Goal: Task Accomplishment & Management: Manage account settings

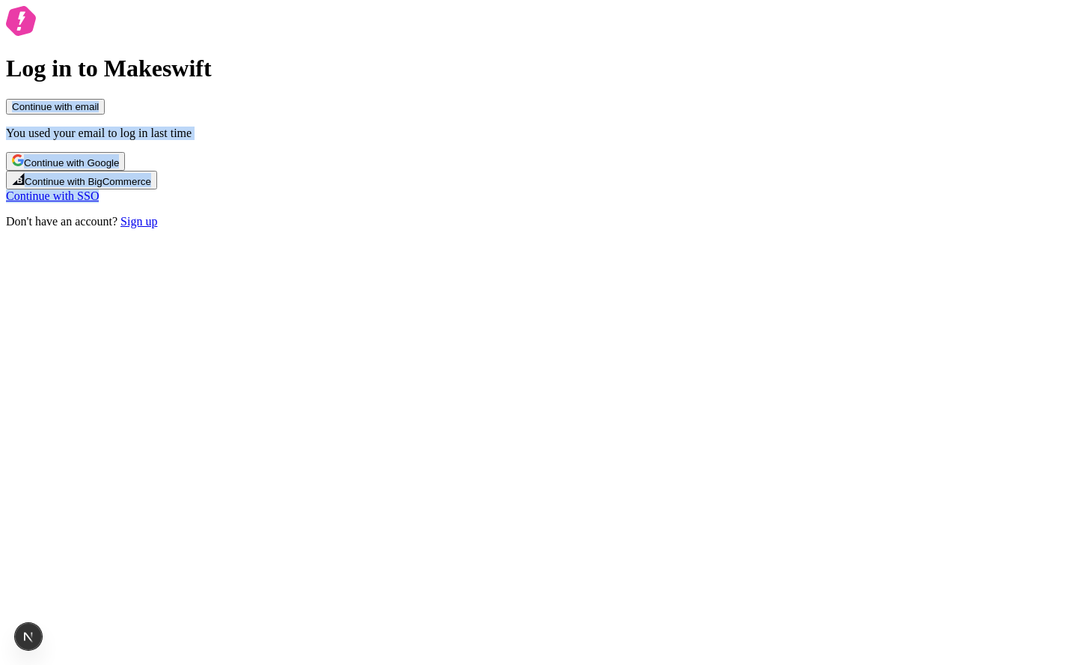
drag, startPoint x: 781, startPoint y: 504, endPoint x: 796, endPoint y: 523, distance: 24.0
click at [795, 228] on div "Log in to Makeswift Continue with email You used your email to log in last time…" at bounding box center [533, 117] width 1055 height 222
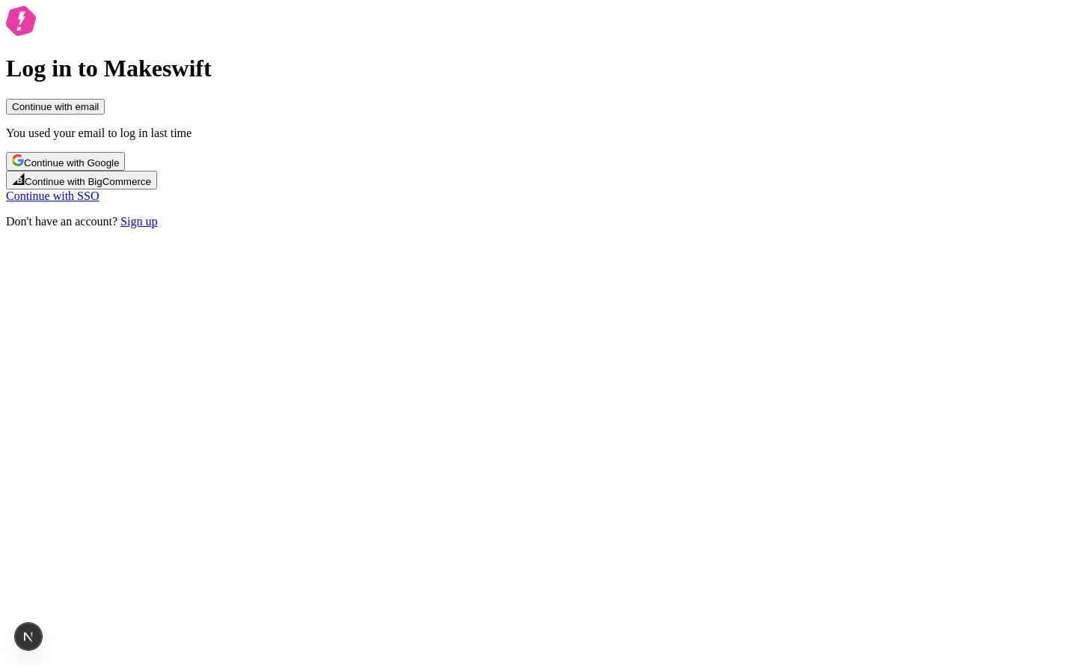
click at [795, 228] on div "Log in to Makeswift Continue with email You used your email to log in last time…" at bounding box center [533, 117] width 1055 height 222
click at [119, 168] on span "Continue with Google" at bounding box center [71, 162] width 95 height 11
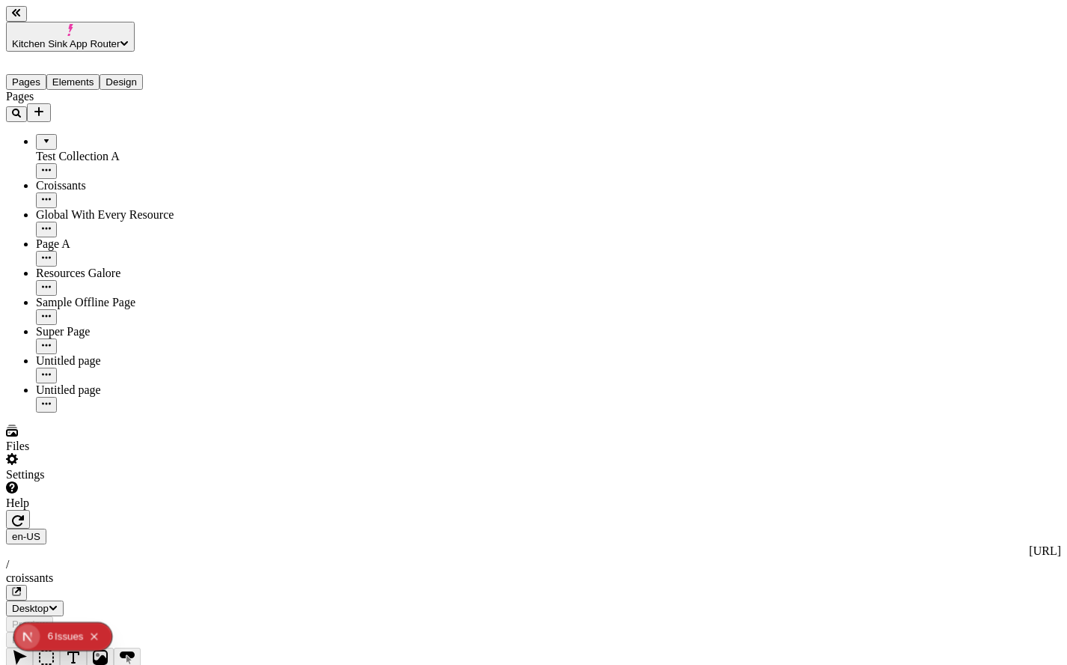
click at [63, 638] on div "Issue s" at bounding box center [69, 637] width 28 height 28
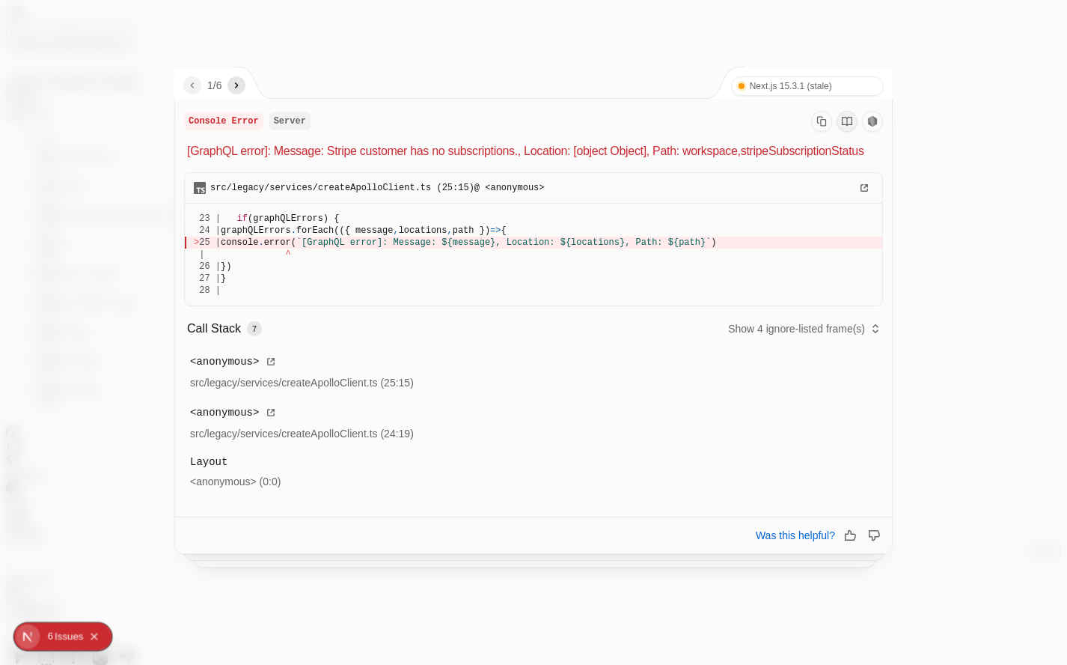
click at [238, 94] on div "1 / 6" at bounding box center [206, 82] width 64 height 31
click at [239, 91] on icon "next" at bounding box center [236, 85] width 12 height 12
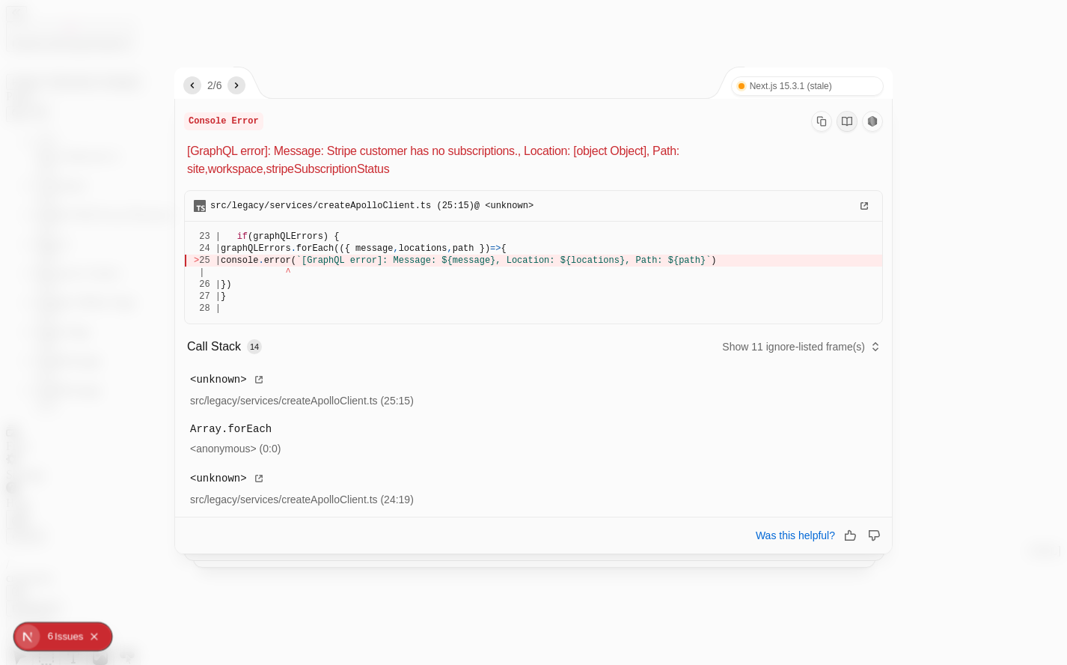
click at [239, 91] on icon "next" at bounding box center [236, 85] width 12 height 12
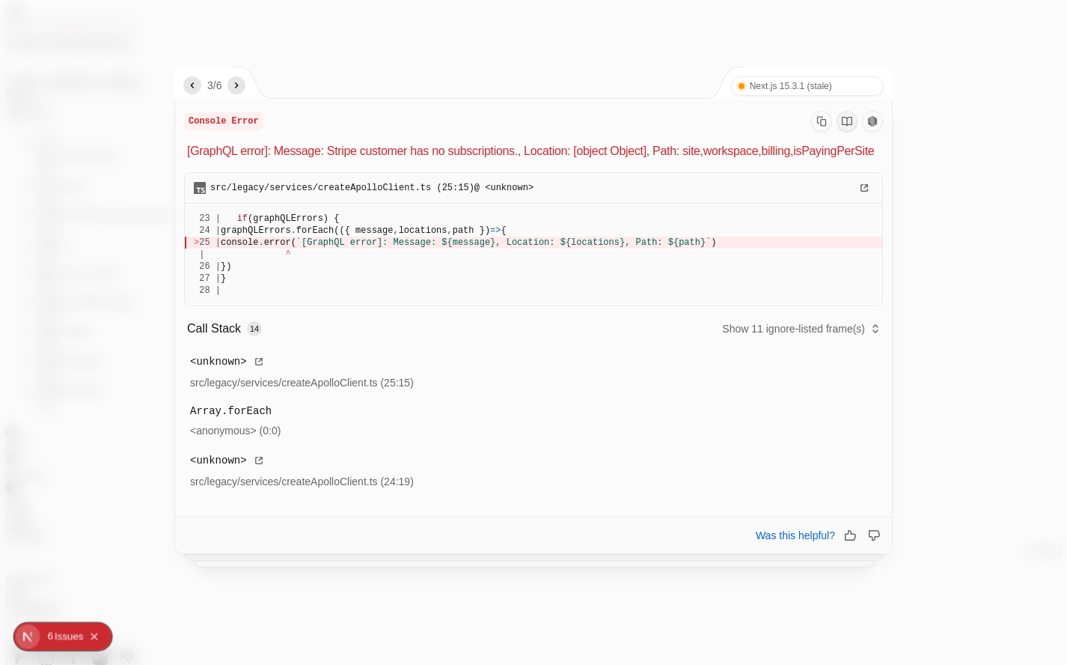
click at [239, 91] on icon "next" at bounding box center [236, 85] width 12 height 12
click at [200, 88] on button "button" at bounding box center [192, 85] width 18 height 18
click at [195, 91] on icon "previous" at bounding box center [192, 85] width 12 height 12
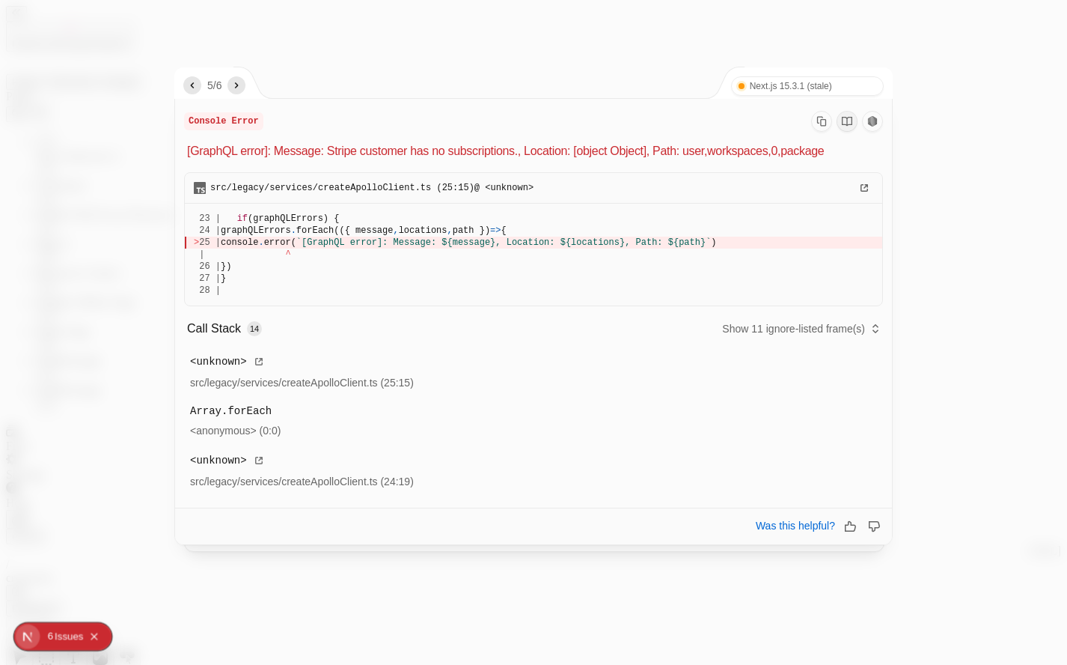
click at [195, 91] on icon "previous" at bounding box center [192, 85] width 12 height 12
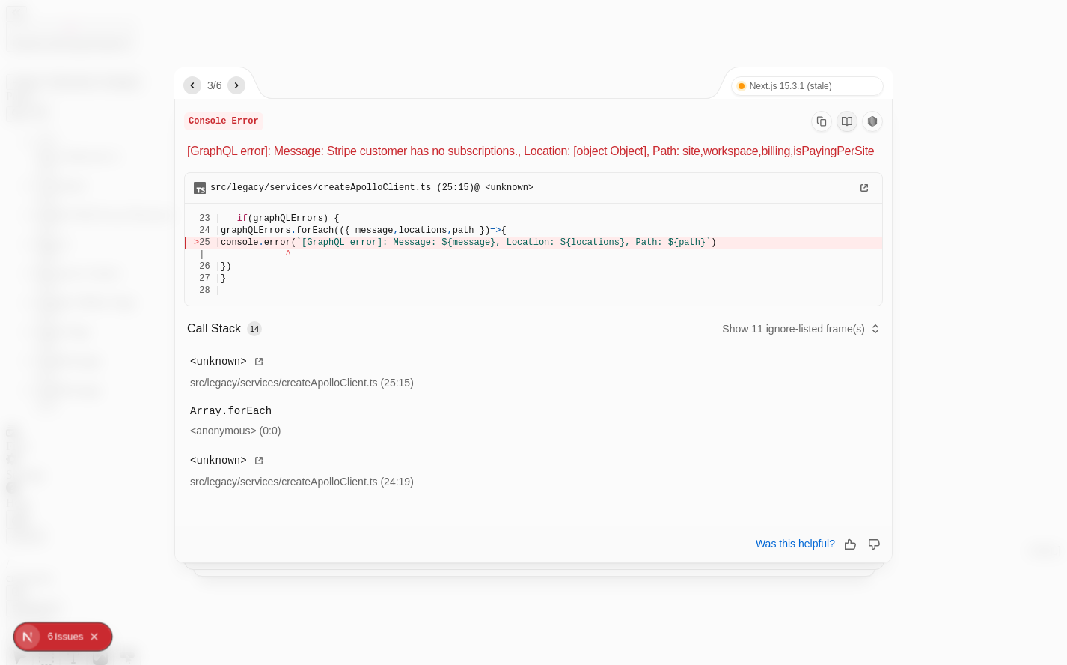
click at [195, 91] on icon "previous" at bounding box center [192, 85] width 12 height 12
click at [195, 91] on button "button" at bounding box center [192, 85] width 18 height 18
click at [480, 60] on div at bounding box center [533, 332] width 1067 height 665
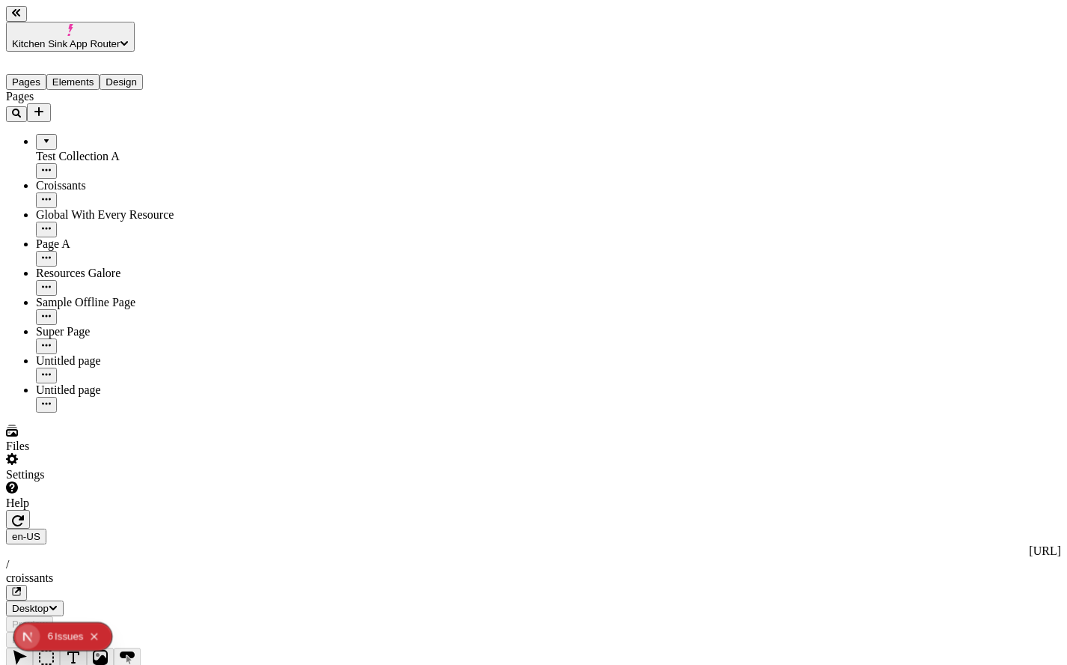
click at [112, 38] on span "Kitchen Sink App Router" at bounding box center [66, 43] width 108 height 11
